Goal: Task Accomplishment & Management: Manage account settings

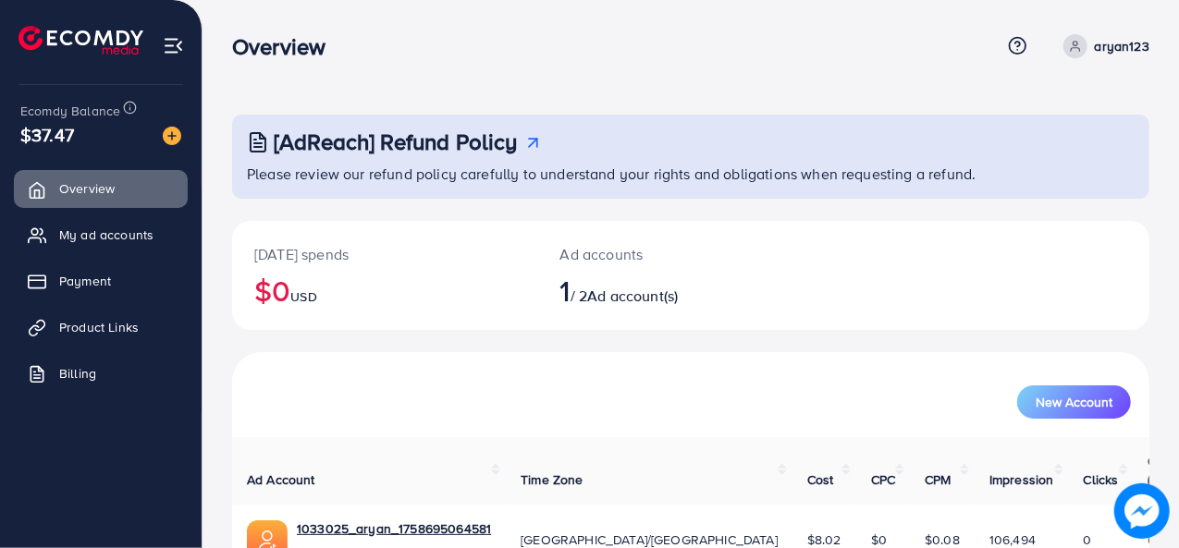
scroll to position [87, 0]
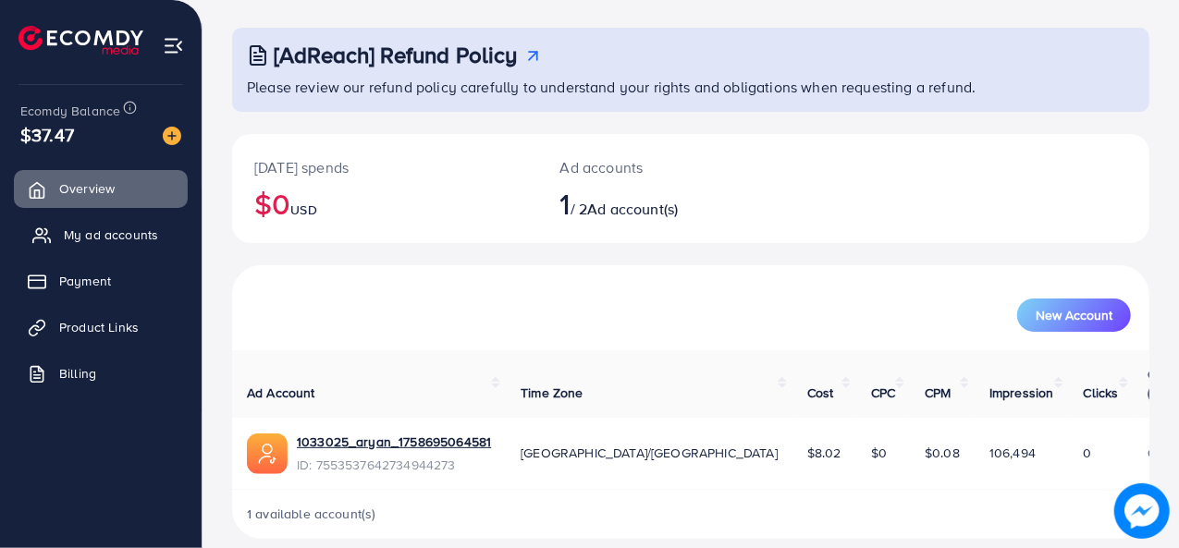
click at [135, 232] on span "My ad accounts" at bounding box center [111, 235] width 94 height 18
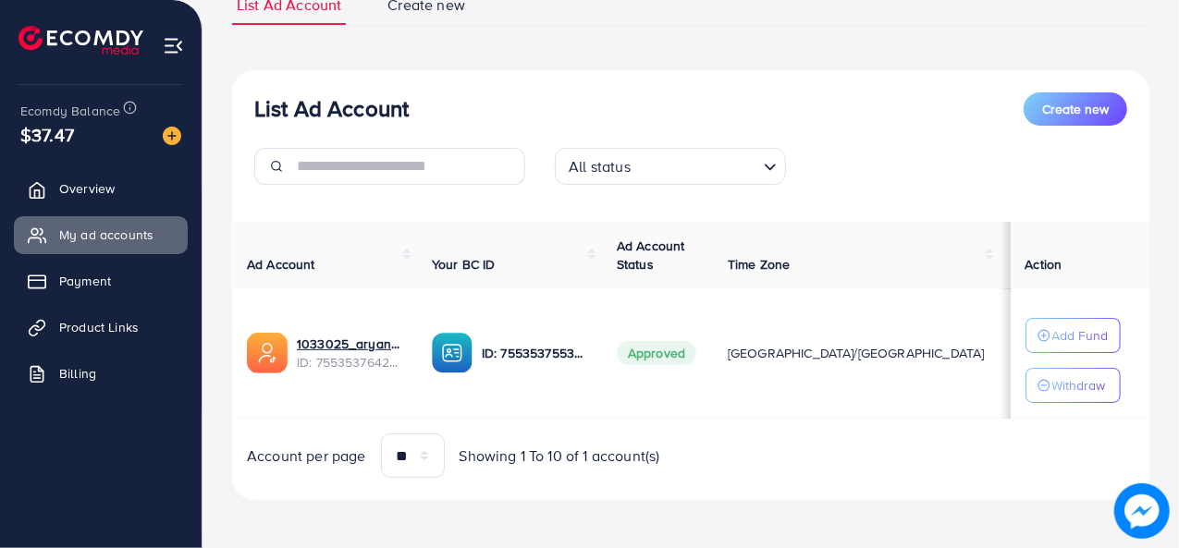
scroll to position [154, 0]
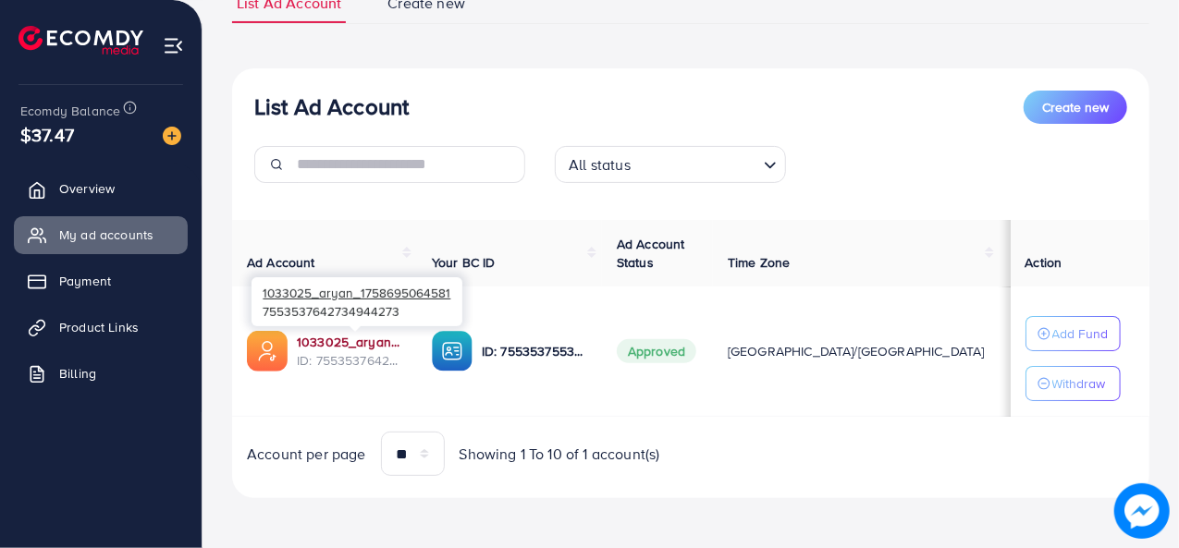
click at [350, 341] on link "1033025_aryan_1758695064581" at bounding box center [349, 342] width 105 height 18
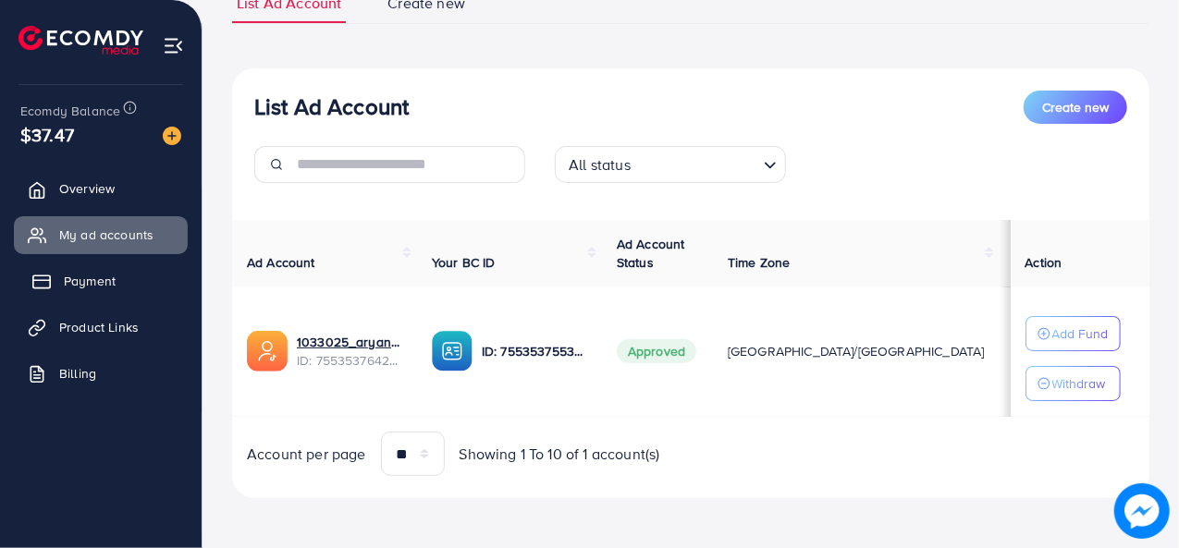
click at [83, 279] on span "Payment" at bounding box center [90, 281] width 52 height 18
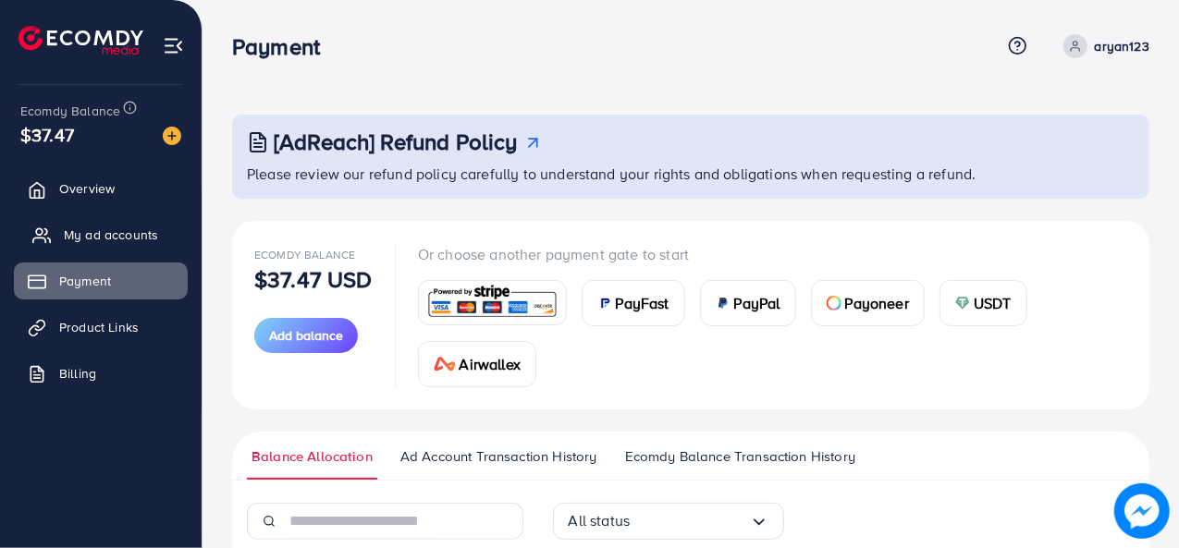
click at [120, 234] on span "My ad accounts" at bounding box center [111, 235] width 94 height 18
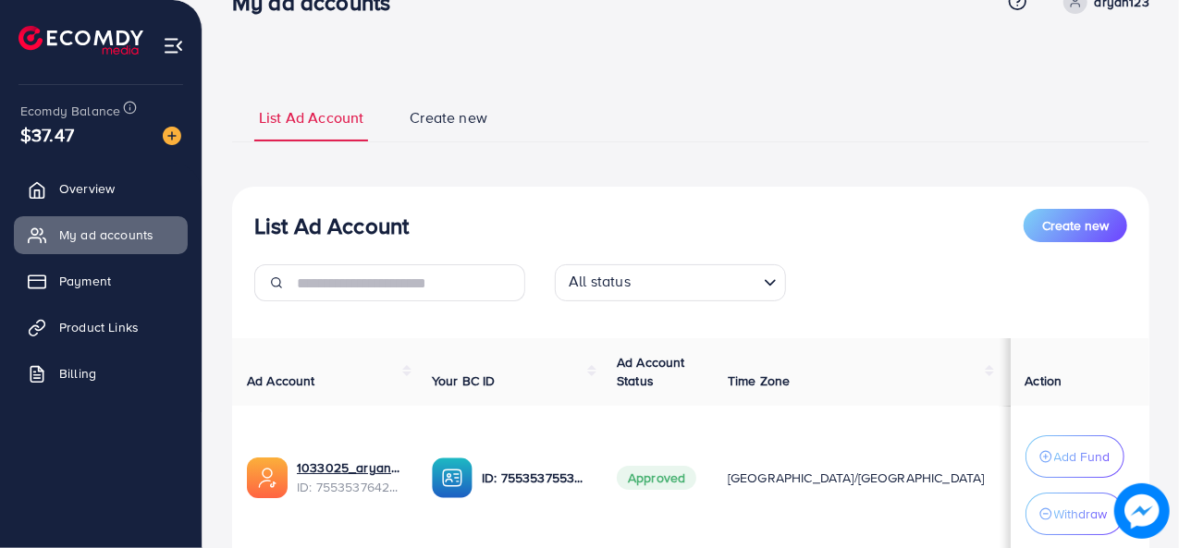
scroll to position [44, 0]
click at [124, 193] on link "Overview" at bounding box center [101, 188] width 174 height 37
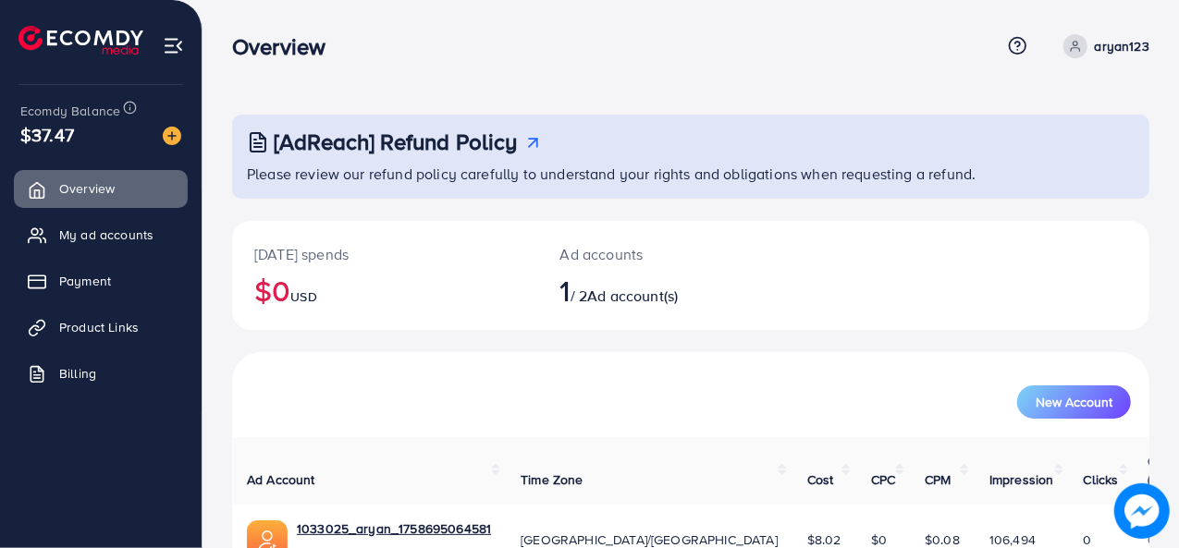
scroll to position [87, 0]
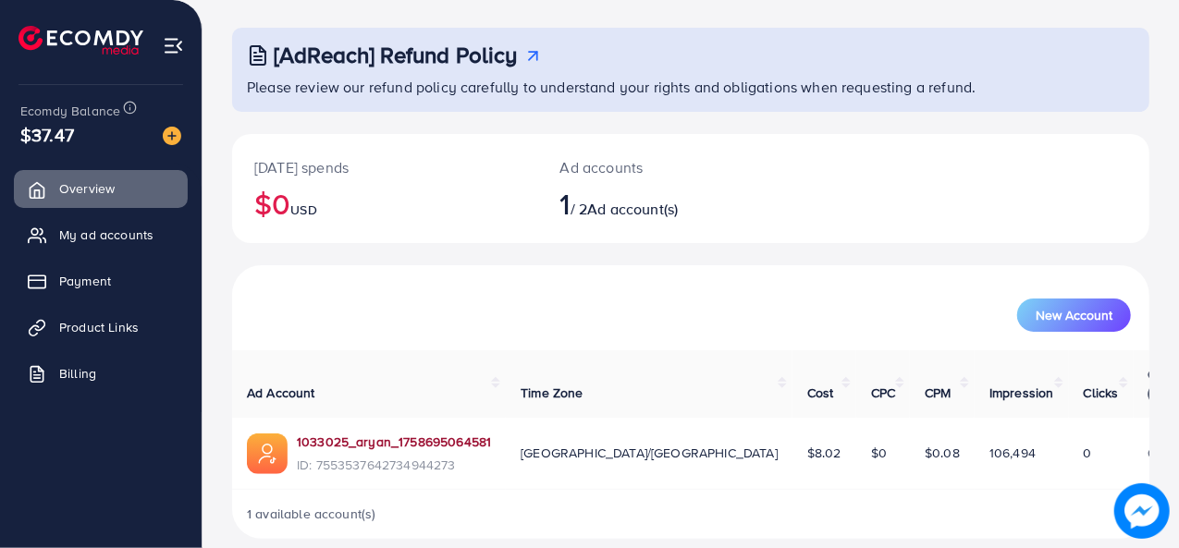
click at [425, 433] on link "1033025_aryan_1758695064581" at bounding box center [394, 442] width 194 height 18
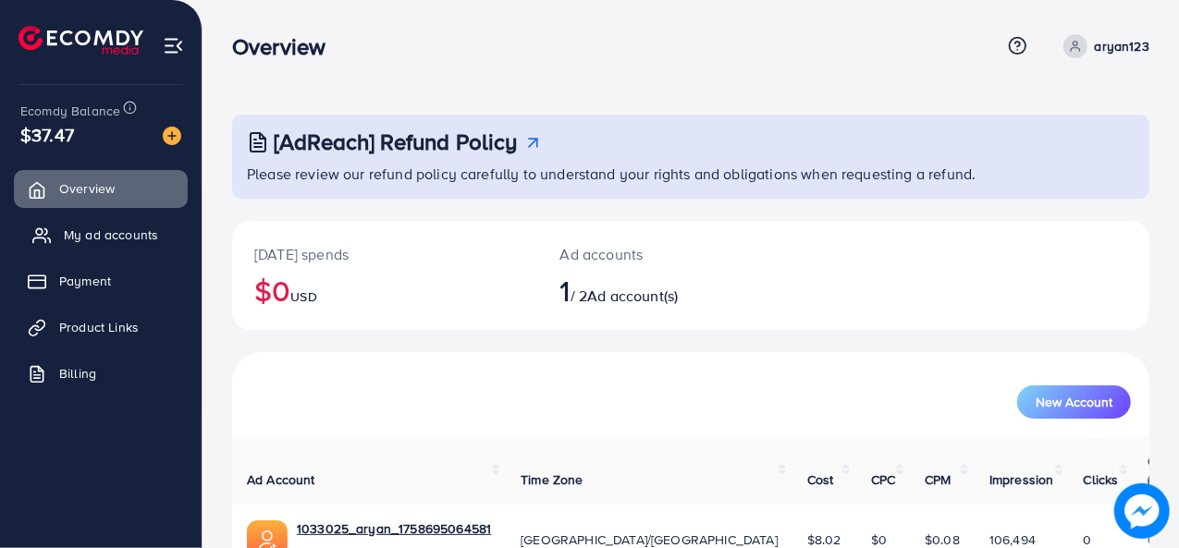
click at [122, 233] on span "My ad accounts" at bounding box center [111, 235] width 94 height 18
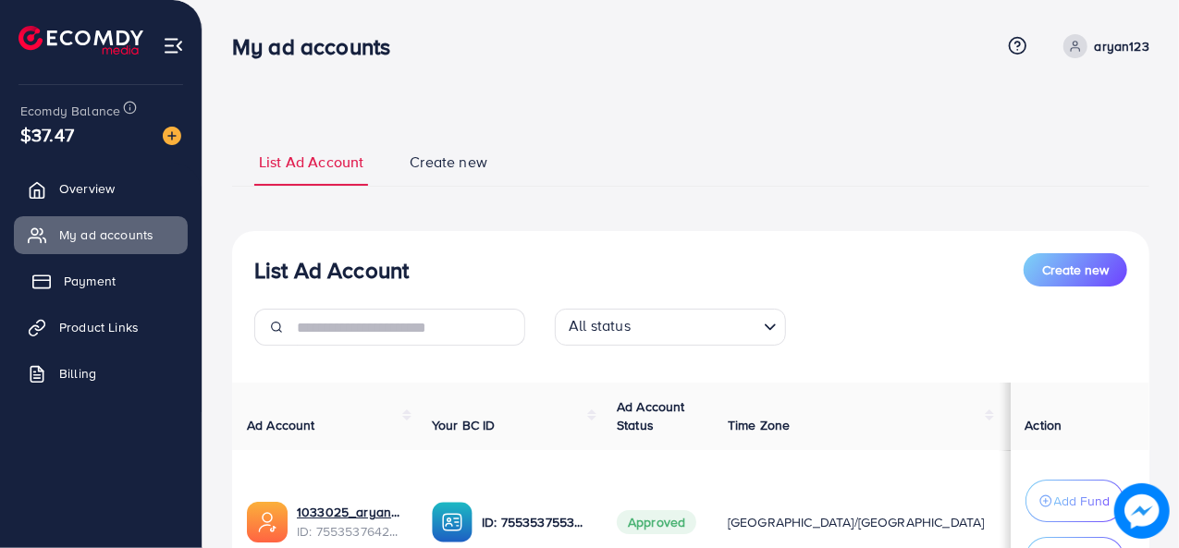
click at [101, 274] on span "Payment" at bounding box center [90, 281] width 52 height 18
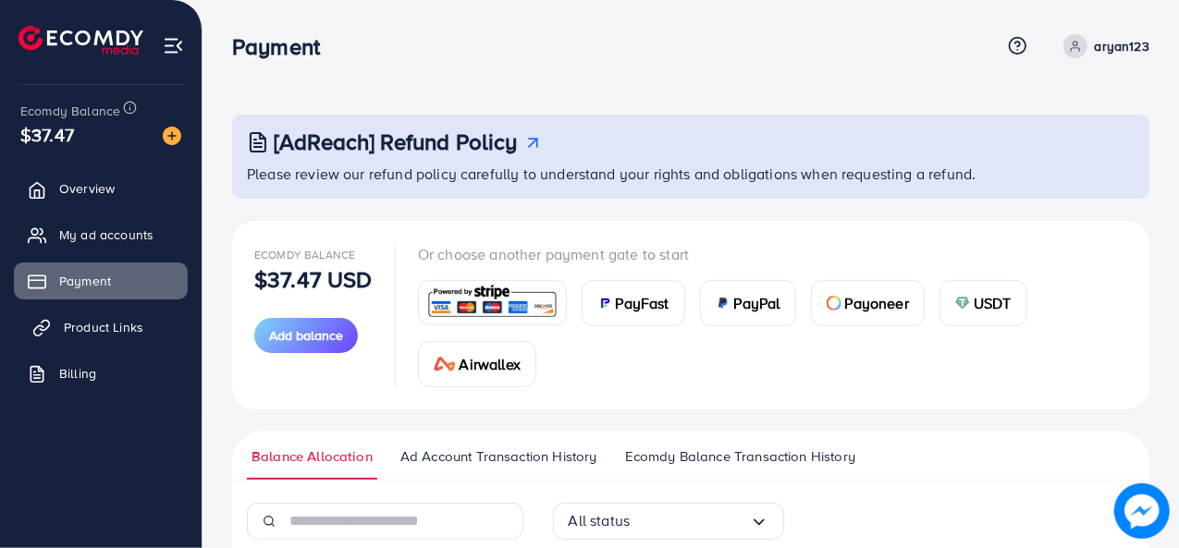
click at [85, 325] on span "Product Links" at bounding box center [104, 327] width 80 height 18
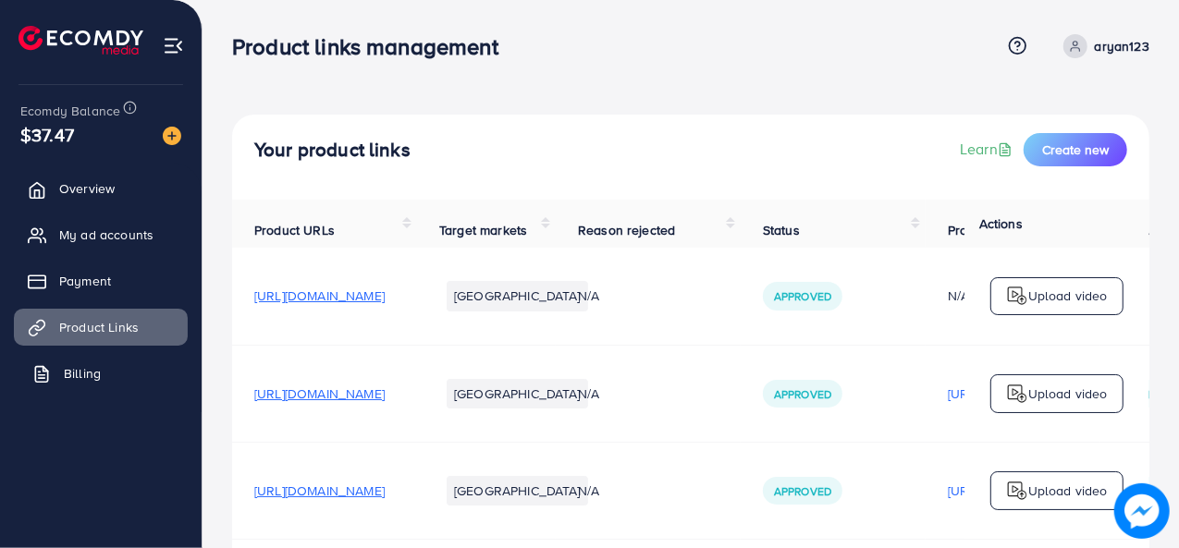
click at [91, 371] on span "Billing" at bounding box center [82, 373] width 37 height 18
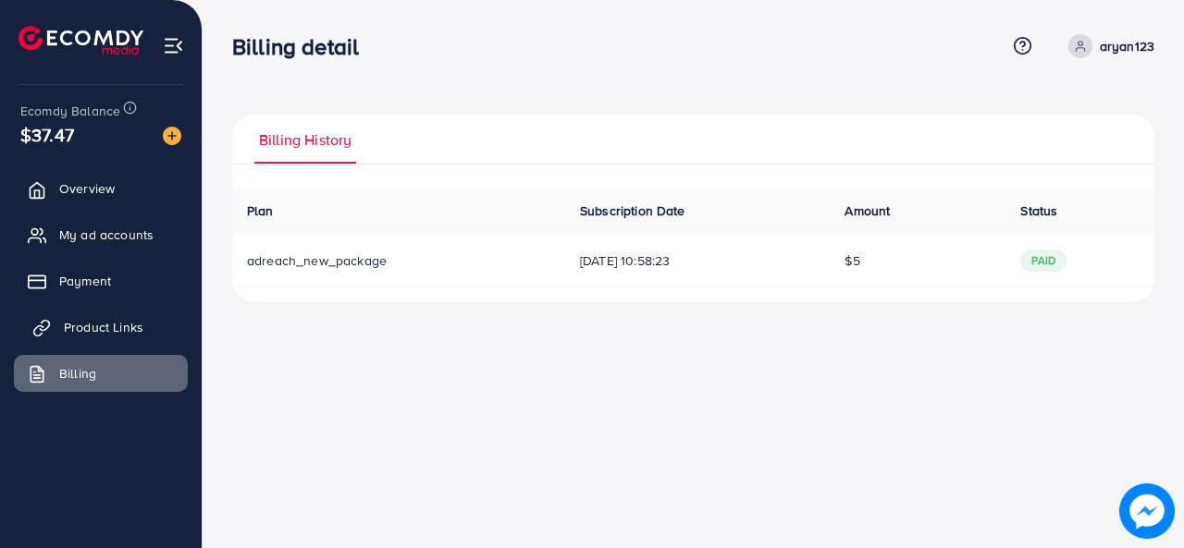
click at [135, 325] on span "Product Links" at bounding box center [104, 327] width 80 height 18
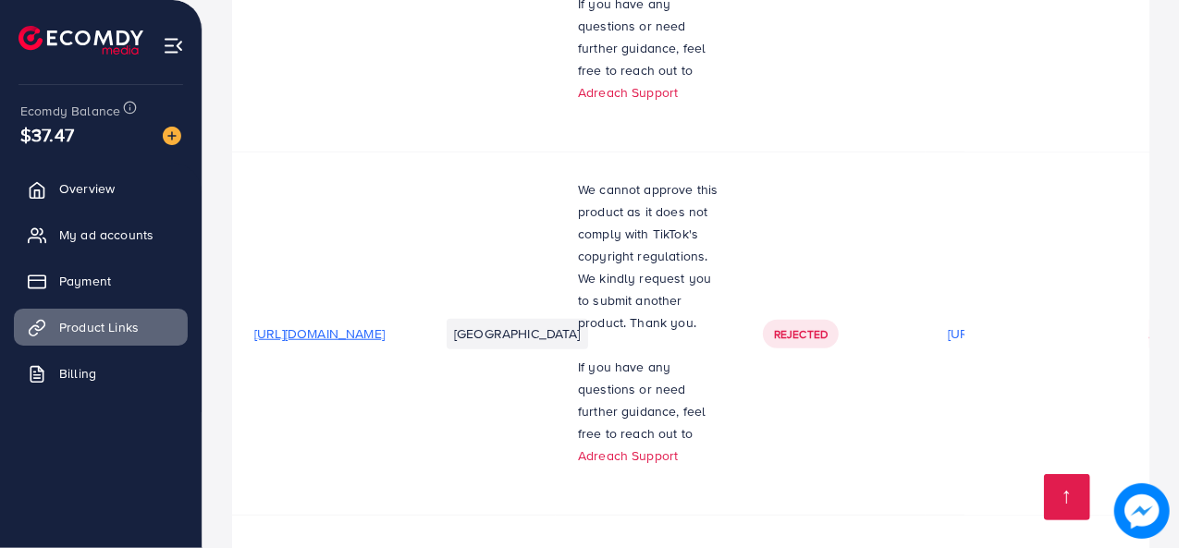
scroll to position [1367, 0]
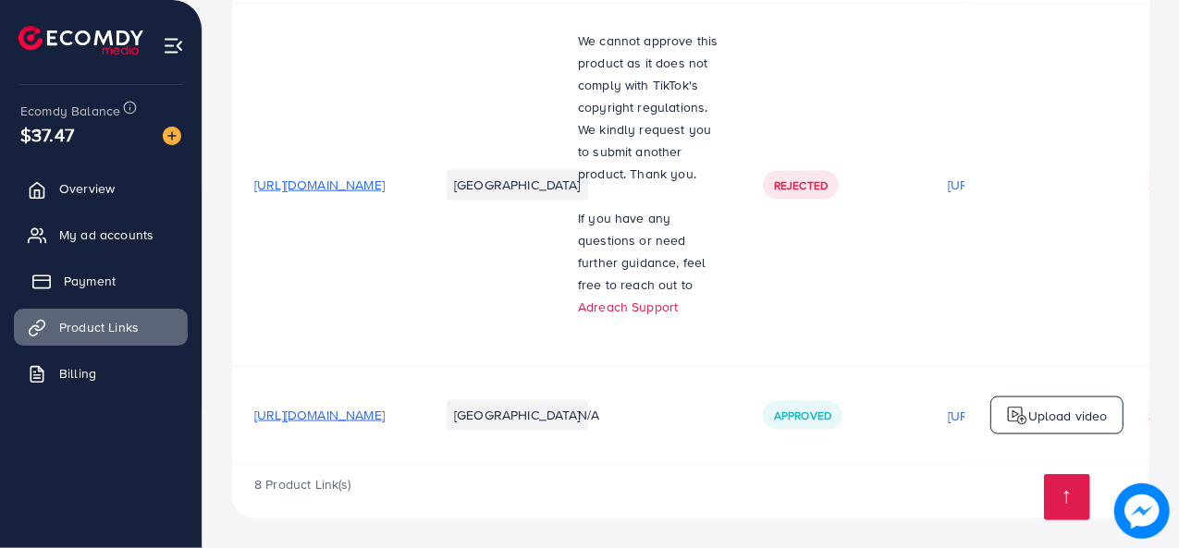
click at [118, 282] on link "Payment" at bounding box center [101, 281] width 174 height 37
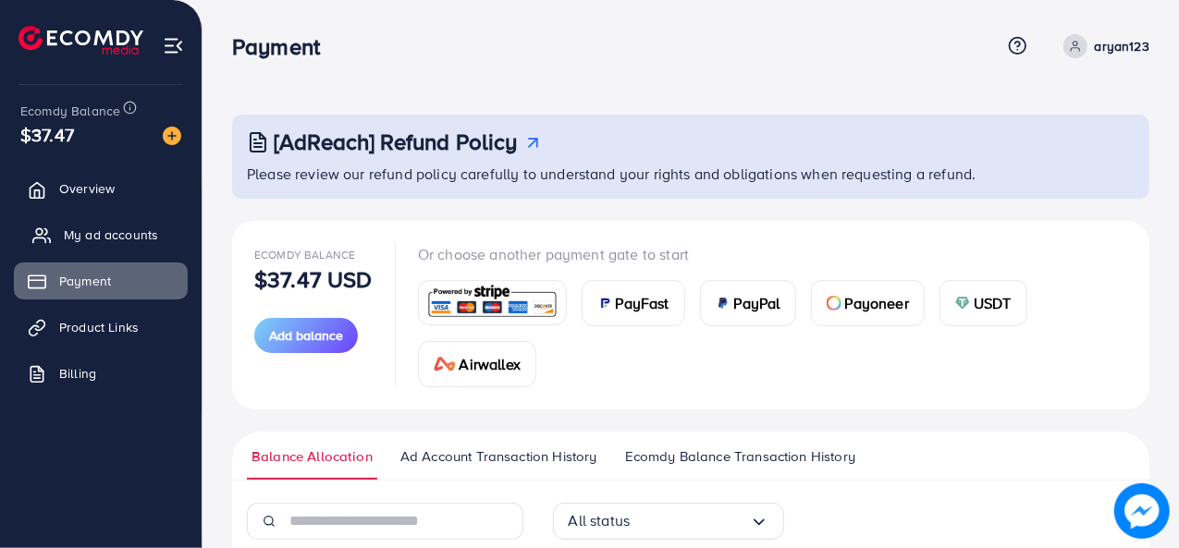
click at [117, 224] on link "My ad accounts" at bounding box center [101, 234] width 174 height 37
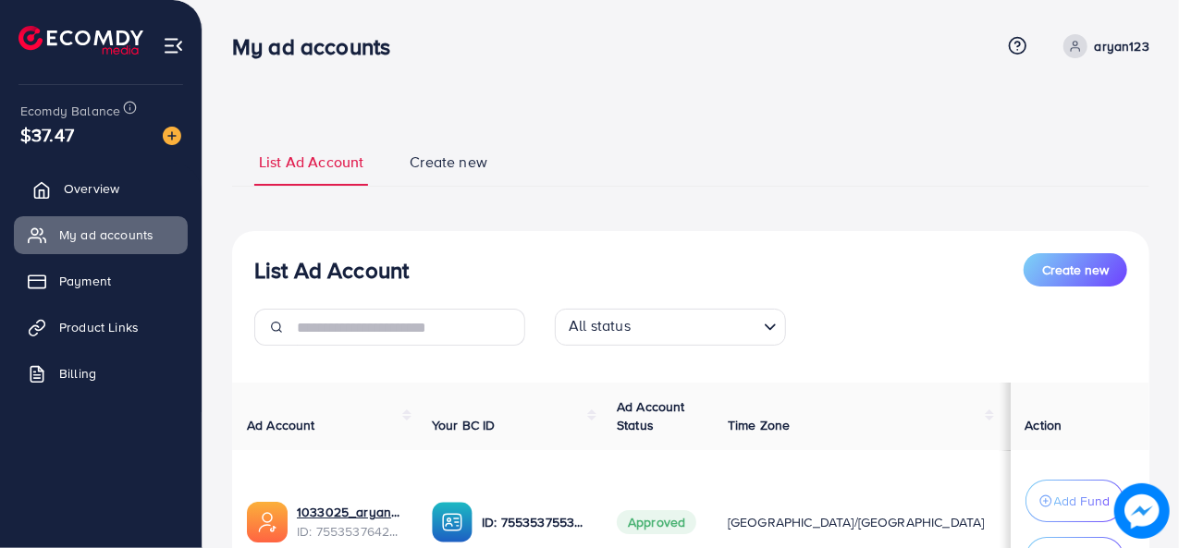
click at [117, 197] on span "Overview" at bounding box center [91, 188] width 55 height 18
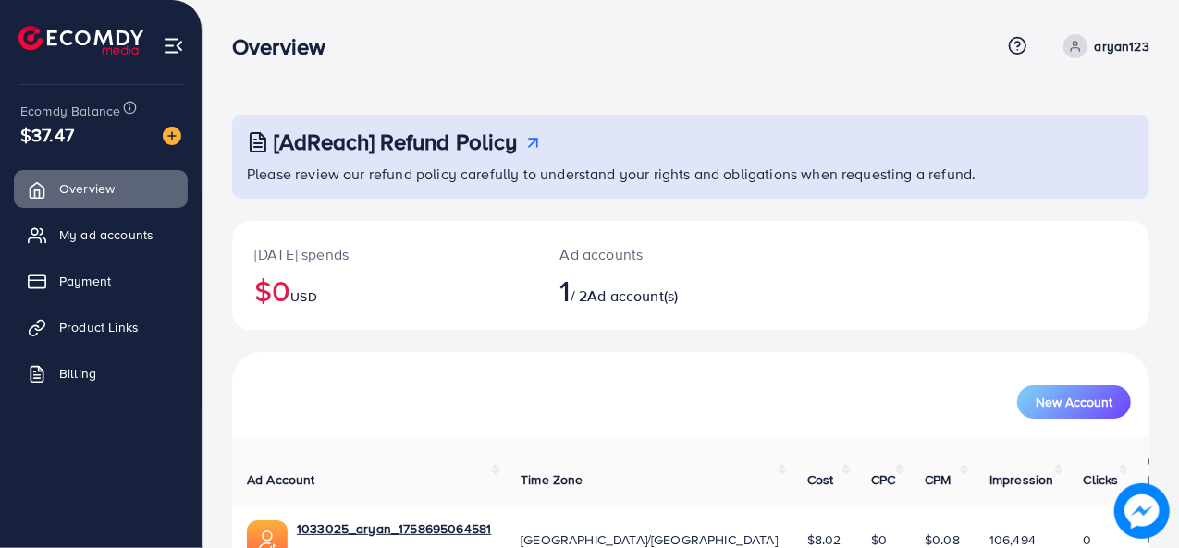
scroll to position [87, 0]
